Goal: Navigation & Orientation: Find specific page/section

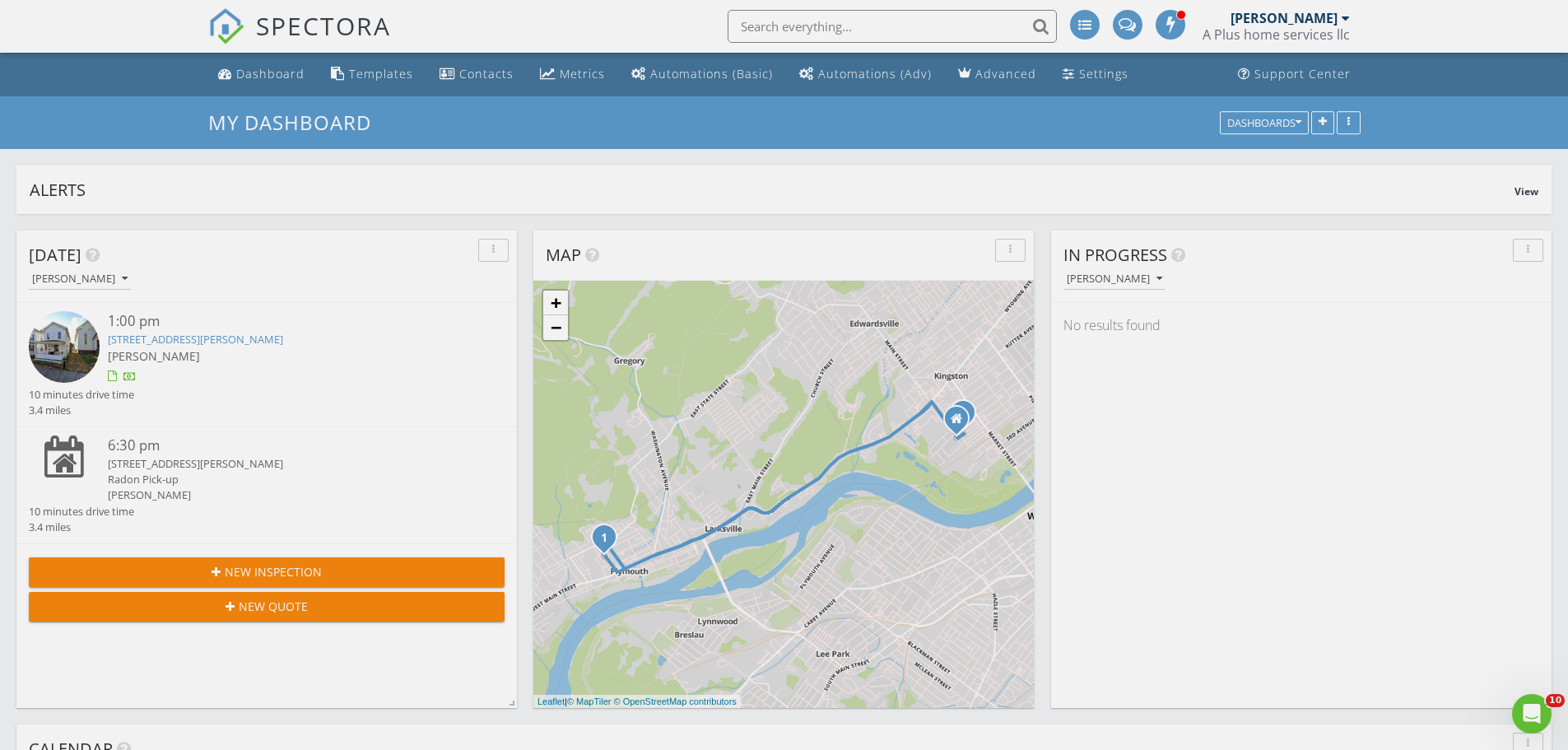
scroll to position [2265, 1594]
click at [288, 23] on span "SPECTORA" at bounding box center [323, 24] width 135 height 34
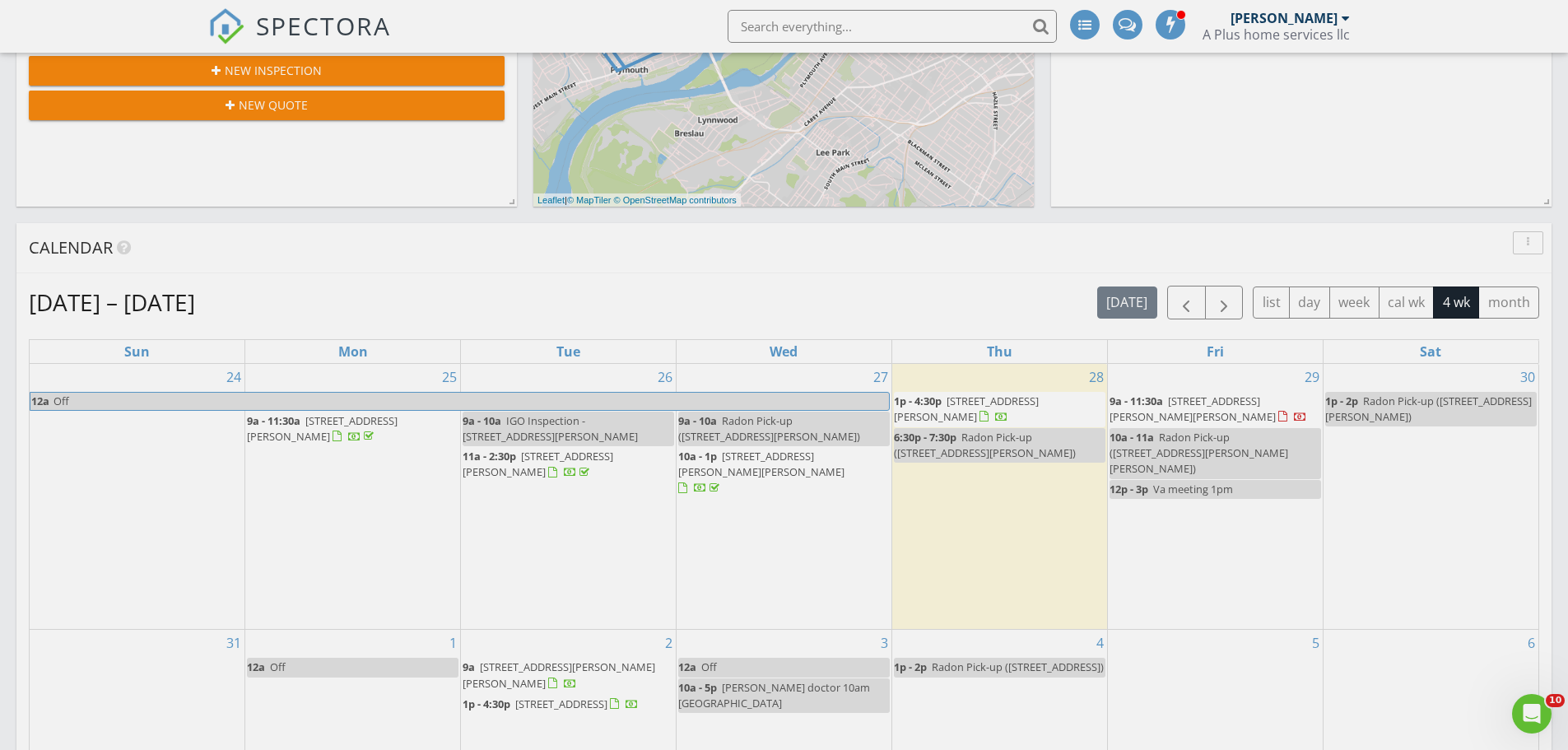
scroll to position [659, 0]
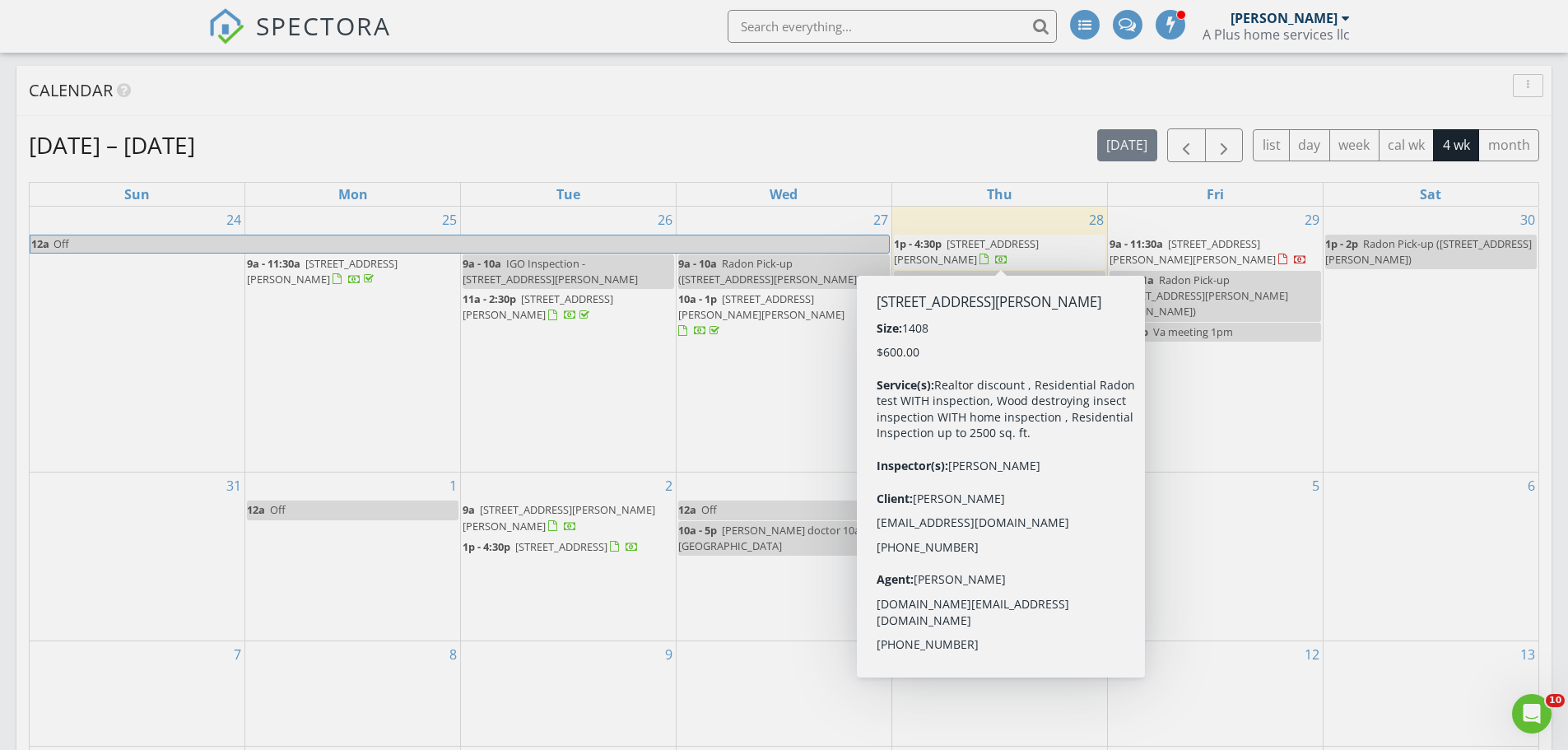
click at [996, 251] on span "1p - 4:30p 113 Gaylord Ave, Plymouth 18651" at bounding box center [1000, 252] width 212 height 32
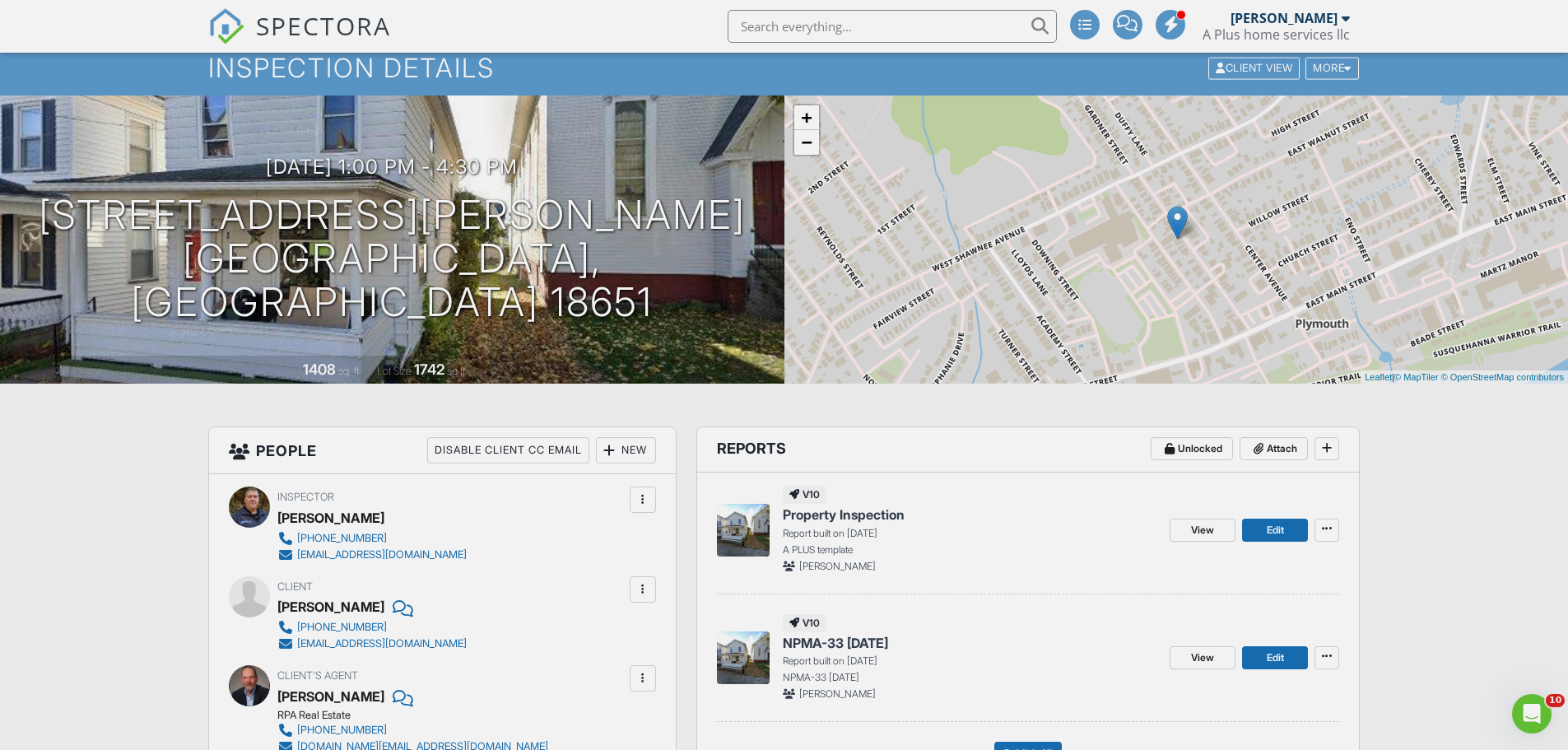
scroll to position [82, 0]
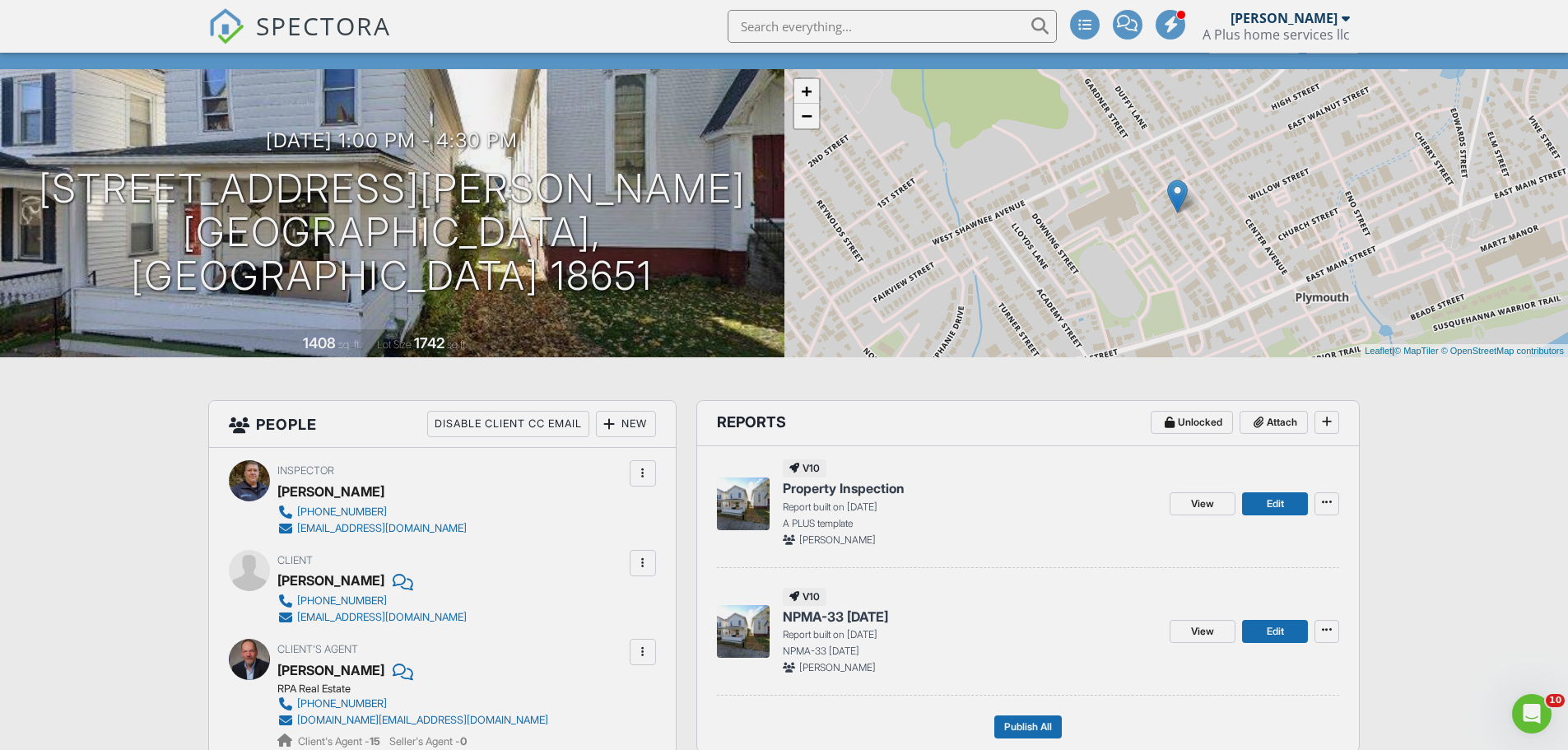
click at [308, 27] on span "SPECTORA" at bounding box center [323, 24] width 135 height 34
